Goal: Find specific page/section: Find specific page/section

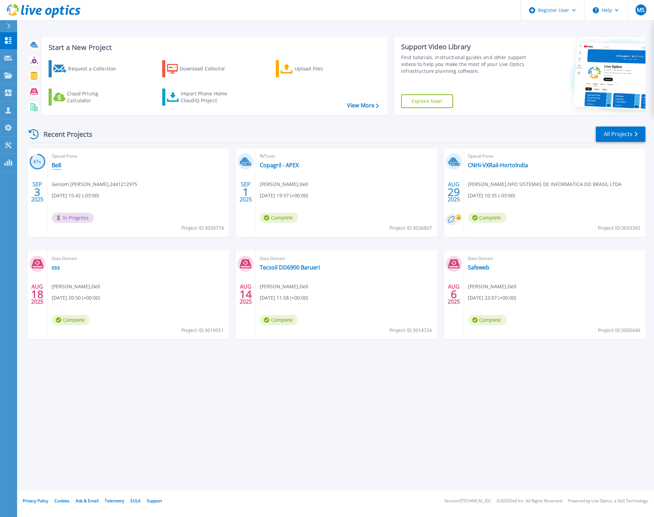
click at [58, 166] on link "Be8" at bounding box center [57, 165] width 10 height 7
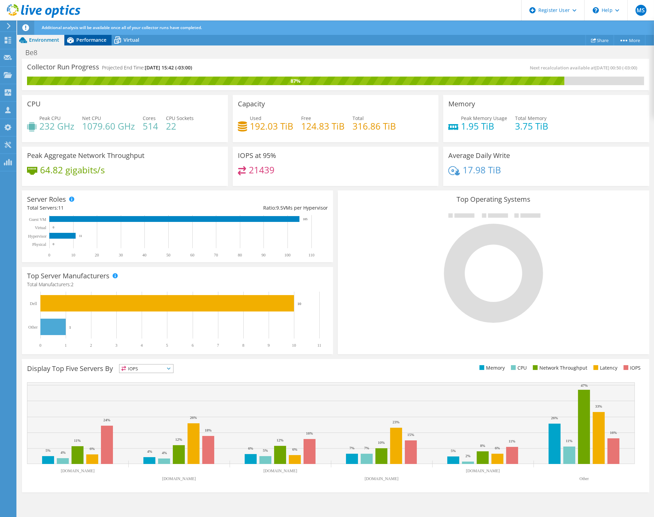
click at [97, 40] on span "Performance" at bounding box center [91, 40] width 30 height 7
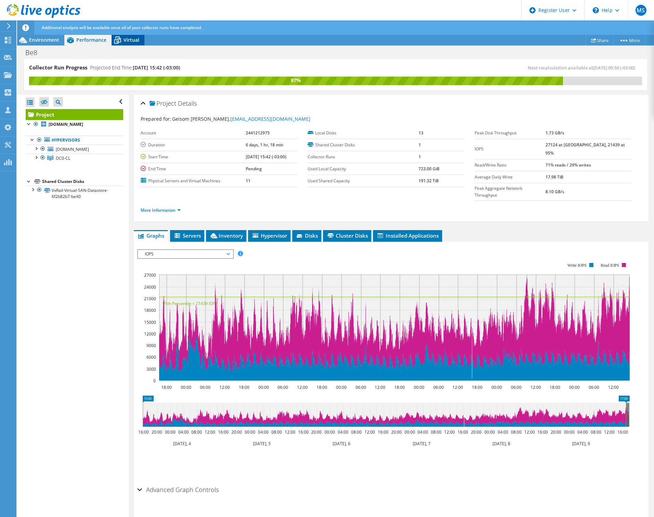
click at [132, 41] on span "Virtual" at bounding box center [132, 40] width 16 height 7
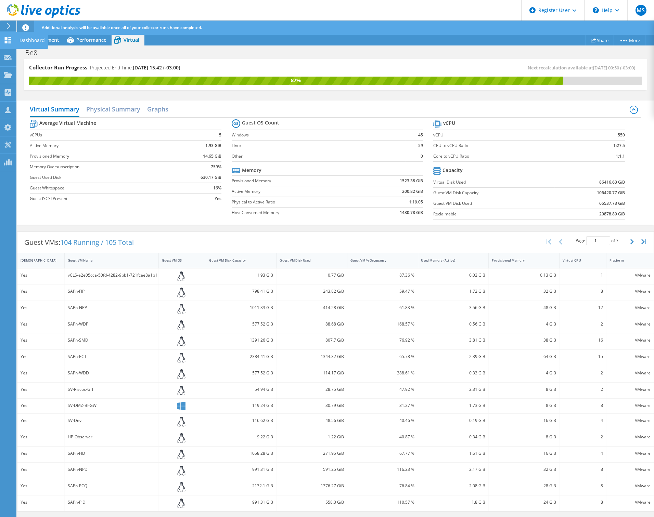
click at [7, 38] on use at bounding box center [8, 40] width 7 height 7
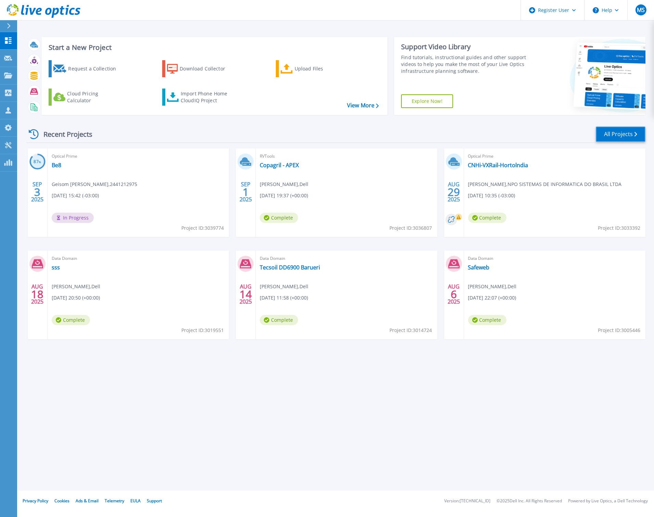
click at [620, 133] on link "All Projects" at bounding box center [621, 134] width 50 height 15
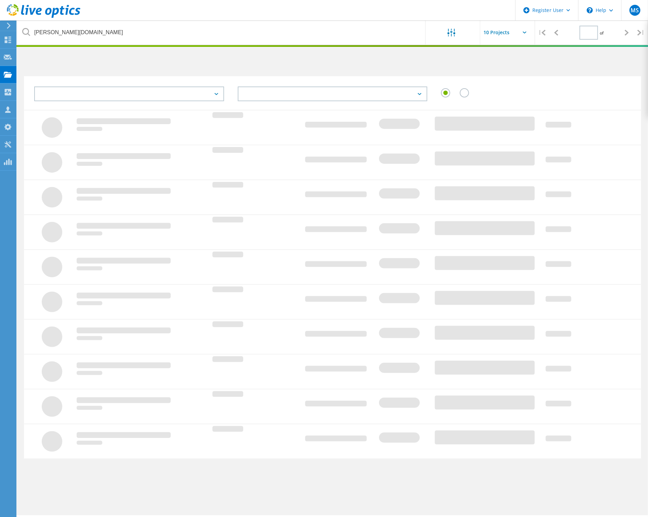
type input "1"
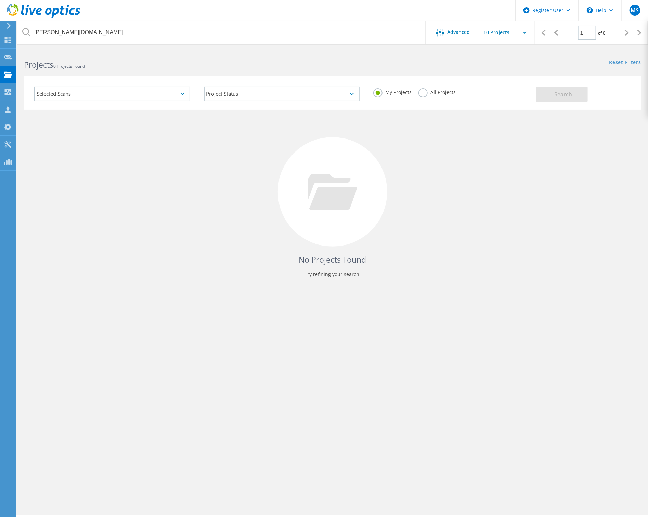
click at [420, 93] on label "All Projects" at bounding box center [436, 91] width 37 height 7
click at [0, 0] on input "All Projects" at bounding box center [0, 0] width 0 height 0
click at [560, 94] on span "Search" at bounding box center [563, 95] width 18 height 8
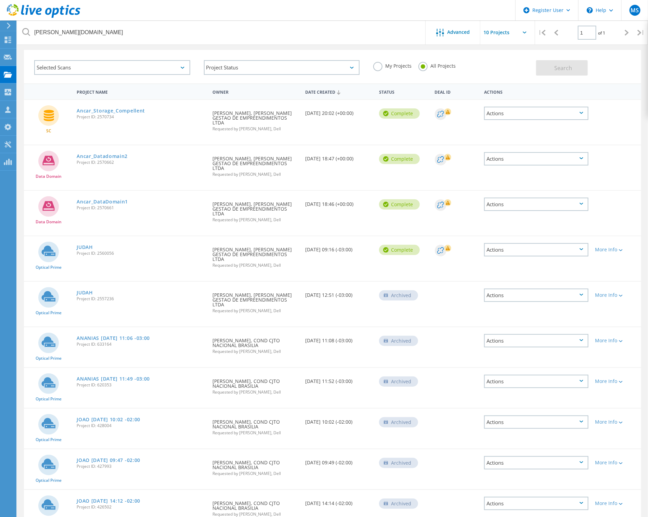
scroll to position [39, 0]
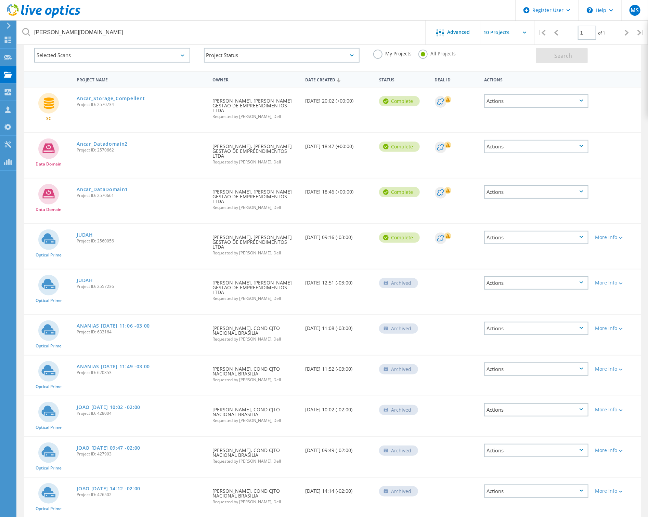
click at [87, 233] on link "JUDAH" at bounding box center [85, 235] width 16 height 5
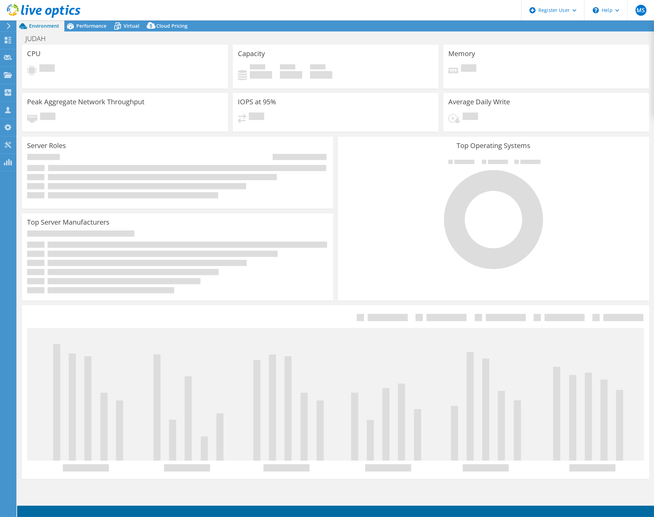
select select "USEast"
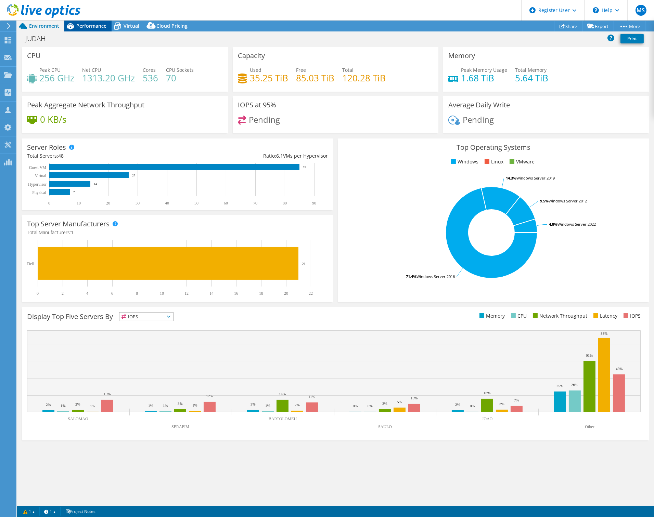
click at [92, 28] on span "Performance" at bounding box center [91, 26] width 30 height 7
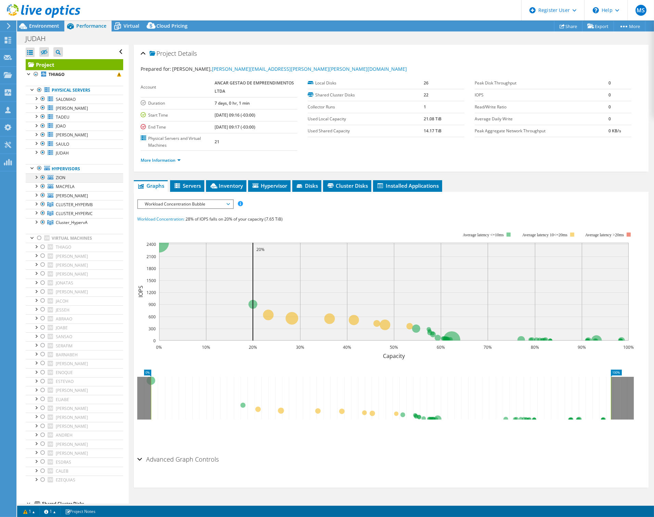
click at [35, 177] on div at bounding box center [36, 176] width 7 height 7
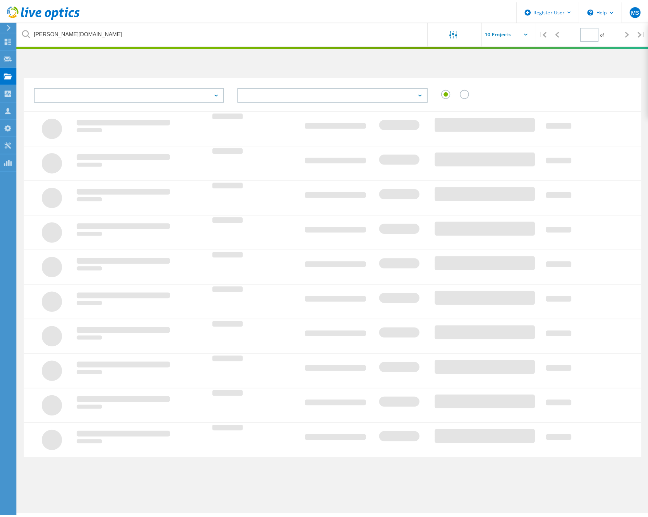
scroll to position [19, 0]
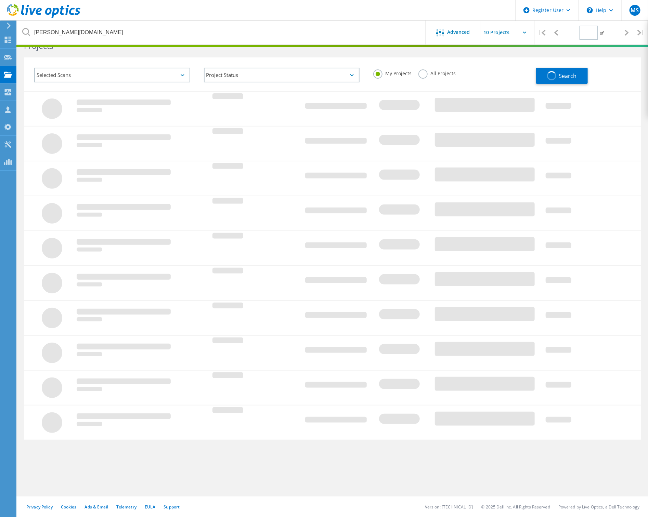
type input "1"
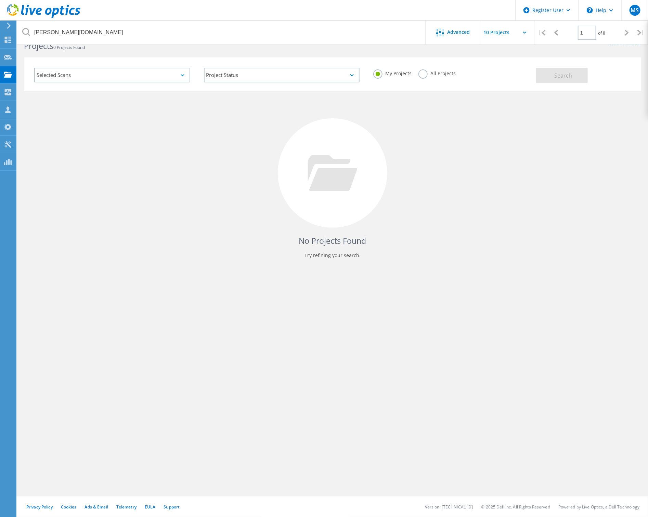
click at [426, 74] on label "All Projects" at bounding box center [436, 72] width 37 height 7
click at [0, 0] on input "All Projects" at bounding box center [0, 0] width 0 height 0
click at [568, 73] on span "Search" at bounding box center [563, 76] width 18 height 8
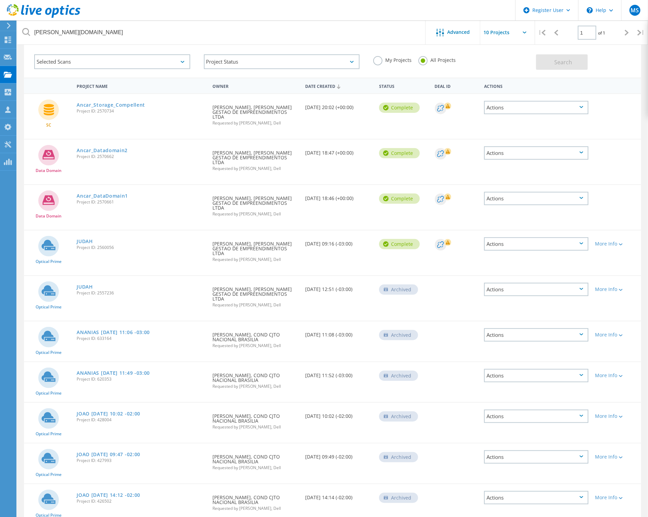
scroll to position [39, 0]
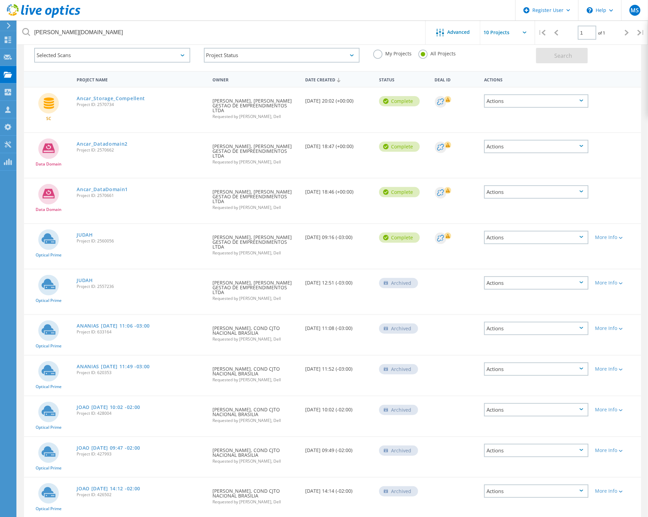
drag, startPoint x: 105, startPoint y: 96, endPoint x: 63, endPoint y: 115, distance: 45.8
click at [63, 115] on div "SC" at bounding box center [48, 105] width 49 height 34
click at [93, 98] on link "Ancar_Storage_Compellent" at bounding box center [111, 98] width 68 height 5
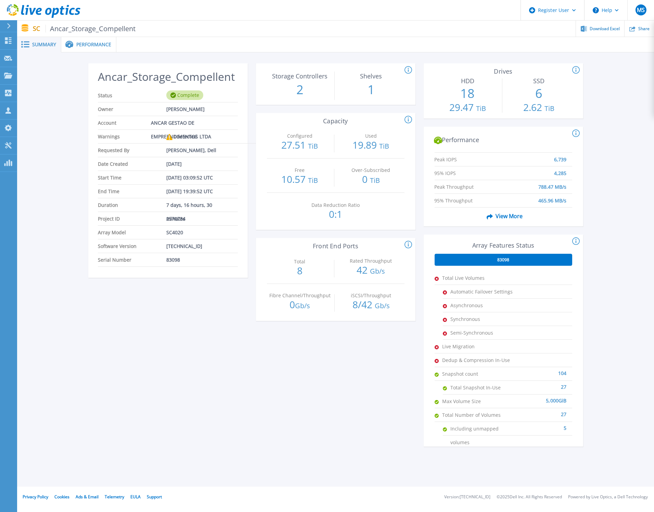
click at [409, 244] on icon at bounding box center [408, 245] width 8 height 8
click at [165, 317] on div "Ancar_Storage_Compellent Status Complete Owner Richard Ribeiro Account ANCAR GE…" at bounding box center [167, 258] width 159 height 391
click at [455, 216] on icon at bounding box center [455, 217] width 3 height 3
click at [645, 10] on div "MS" at bounding box center [640, 9] width 11 height 11
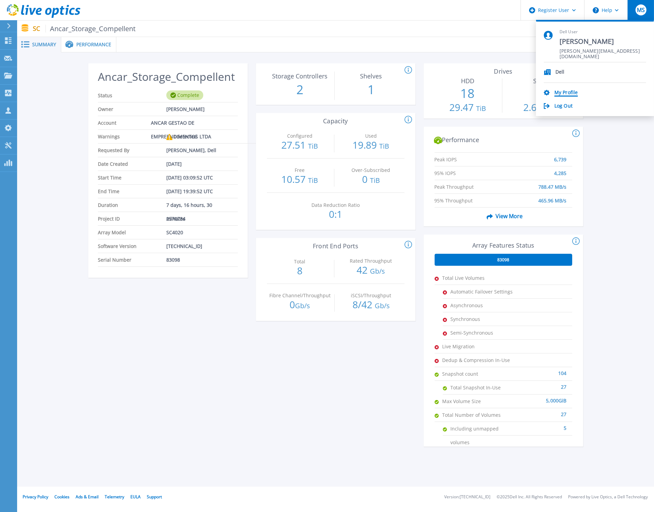
click at [567, 91] on link "My Profile" at bounding box center [565, 93] width 23 height 7
